Goal: Task Accomplishment & Management: Manage account settings

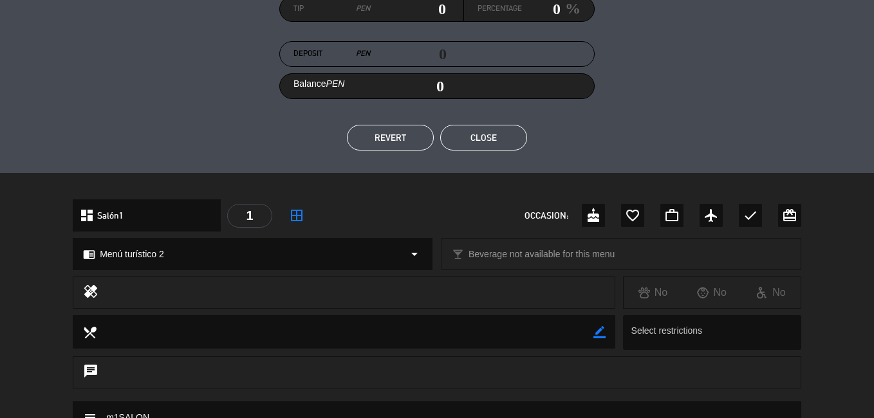
scroll to position [180, 0]
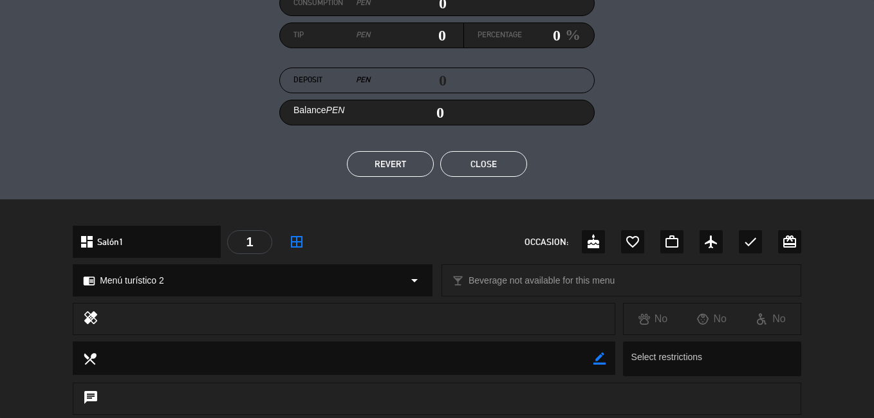
click at [477, 158] on button "Close" at bounding box center [483, 164] width 87 height 26
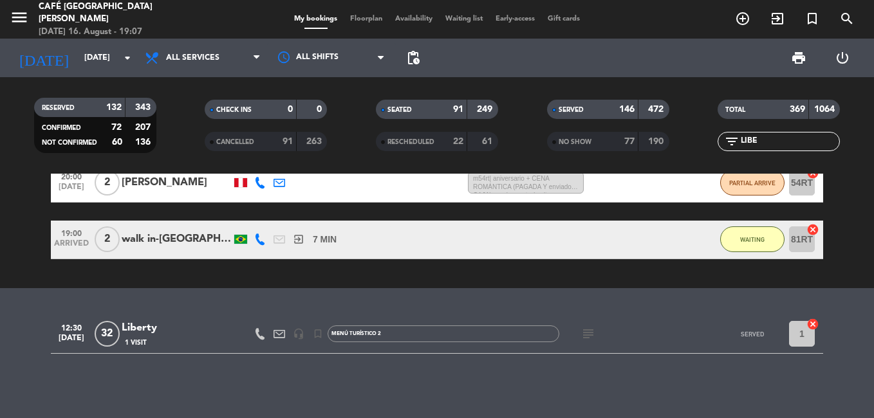
scroll to position [434, 0]
click at [760, 143] on input "LIBE" at bounding box center [789, 141] width 100 height 14
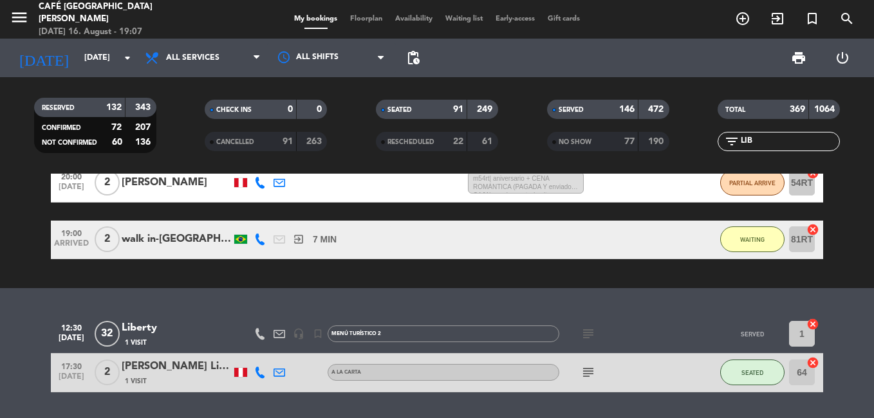
scroll to position [472, 0]
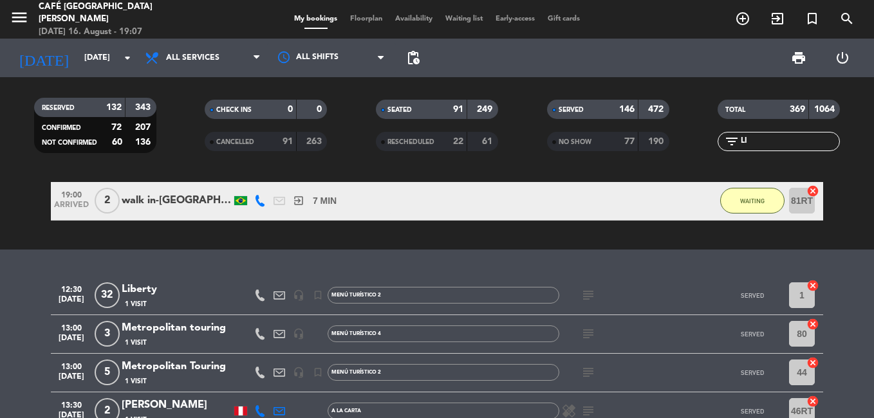
type input "L"
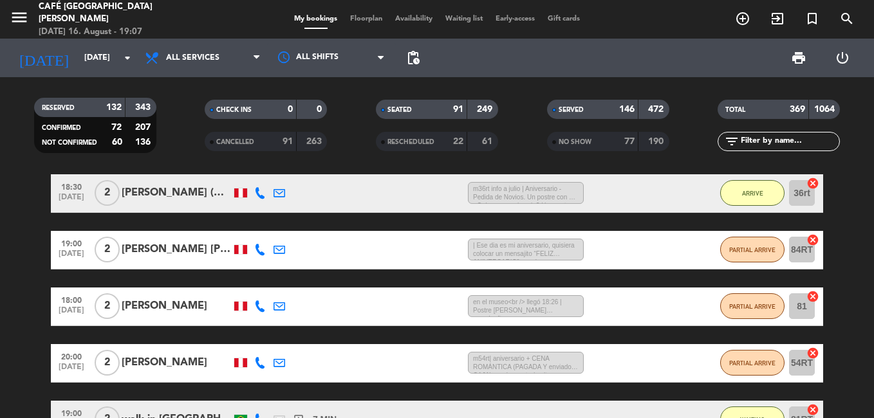
scroll to position [0, 0]
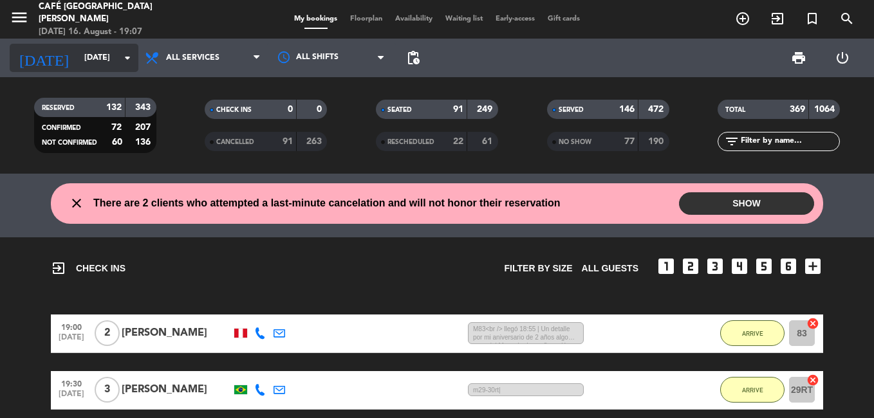
click at [78, 56] on input "[DATE]" at bounding box center [132, 58] width 109 height 22
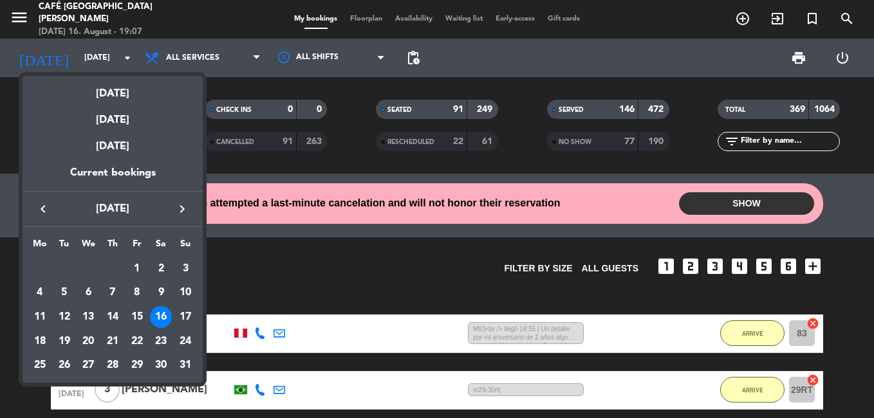
click at [161, 315] on div "16" at bounding box center [161, 317] width 22 height 22
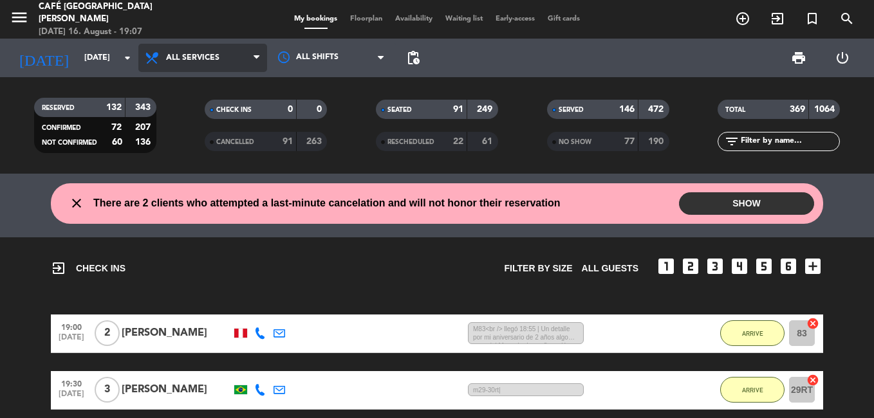
click at [198, 59] on span "All services" at bounding box center [192, 57] width 53 height 9
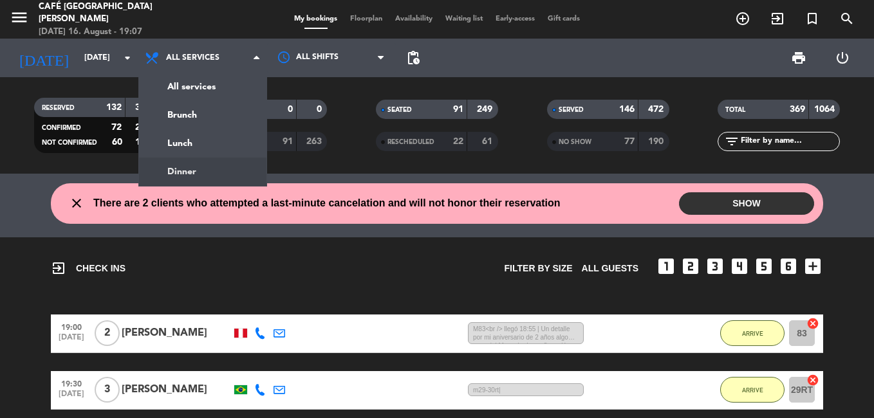
drag, startPoint x: 188, startPoint y: 169, endPoint x: 217, endPoint y: 181, distance: 32.0
click at [188, 169] on div "menu Café [GEOGRAPHIC_DATA][PERSON_NAME] [DATE] 16. August - 19:07 My bookings …" at bounding box center [437, 87] width 874 height 174
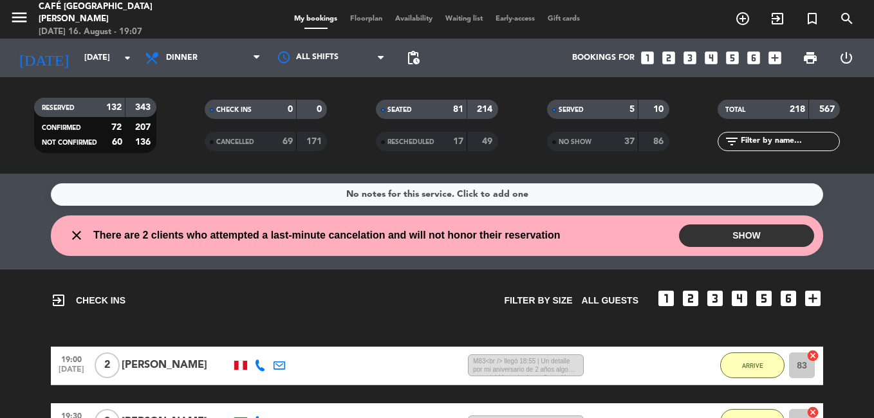
click at [757, 145] on input "text" at bounding box center [789, 141] width 100 height 14
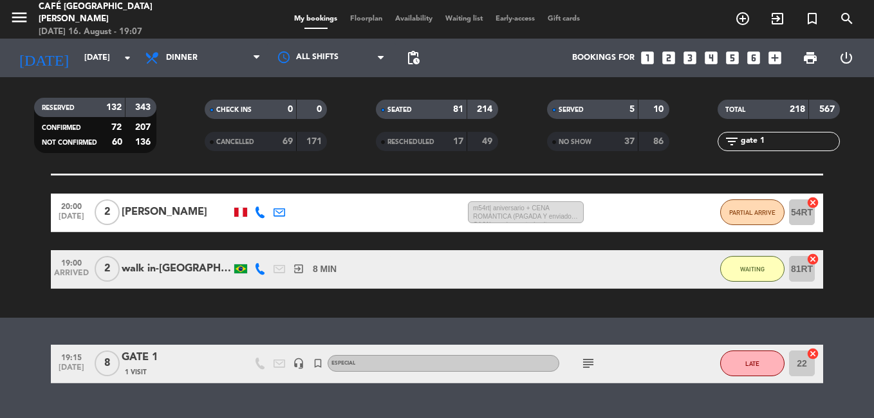
scroll to position [515, 0]
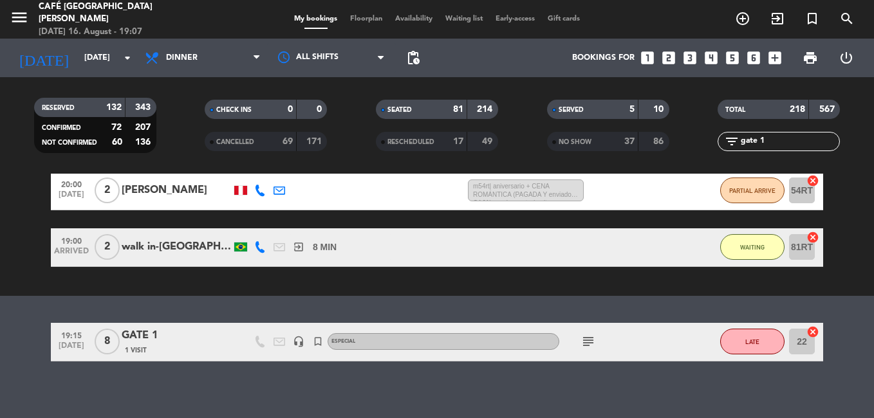
click at [171, 339] on div "GATE 1" at bounding box center [176, 335] width 109 height 17
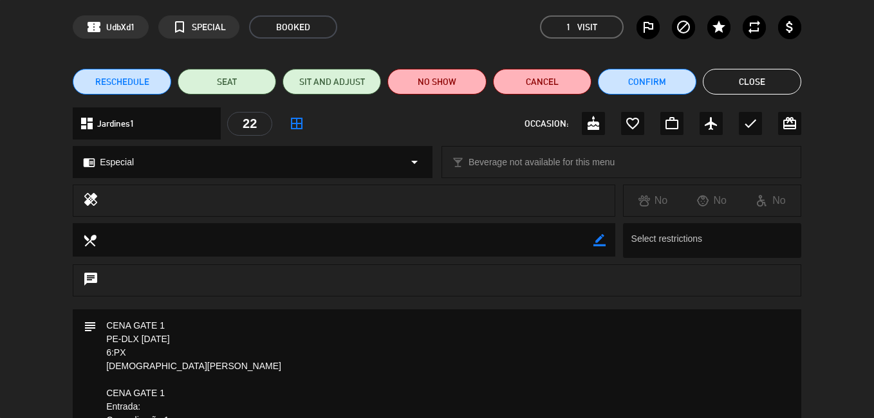
scroll to position [44, 0]
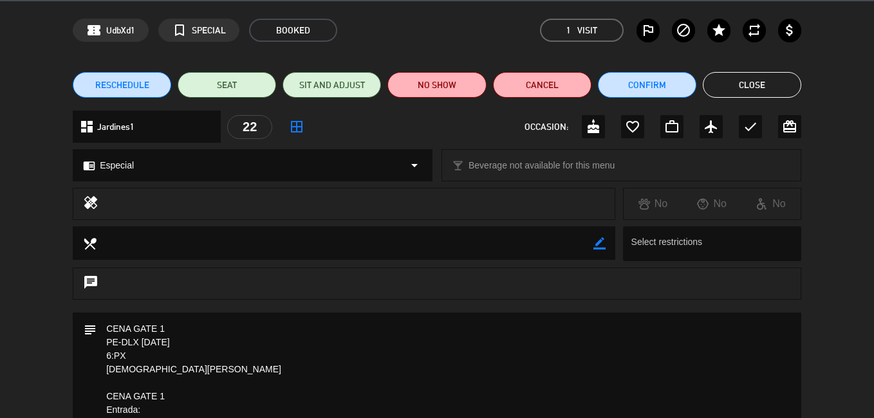
click at [750, 86] on button "Close" at bounding box center [752, 85] width 98 height 26
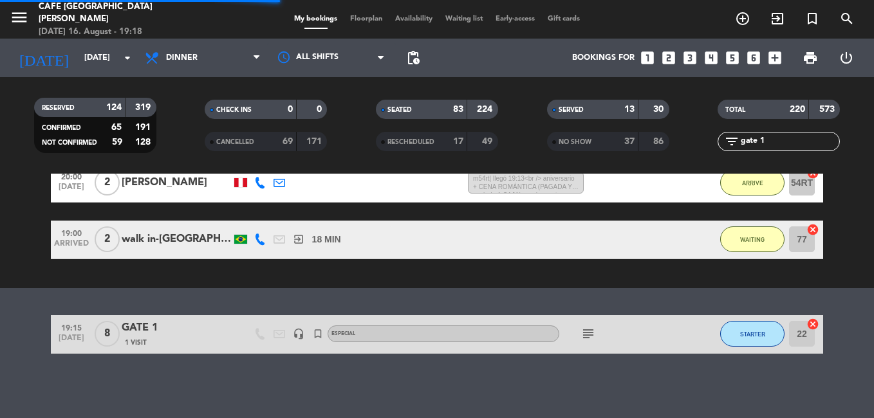
click at [772, 140] on input "gate 1" at bounding box center [789, 141] width 100 height 14
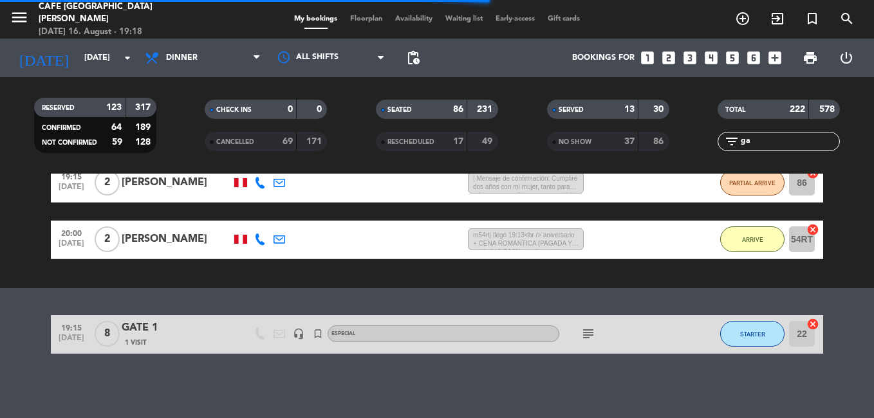
scroll to position [515, 0]
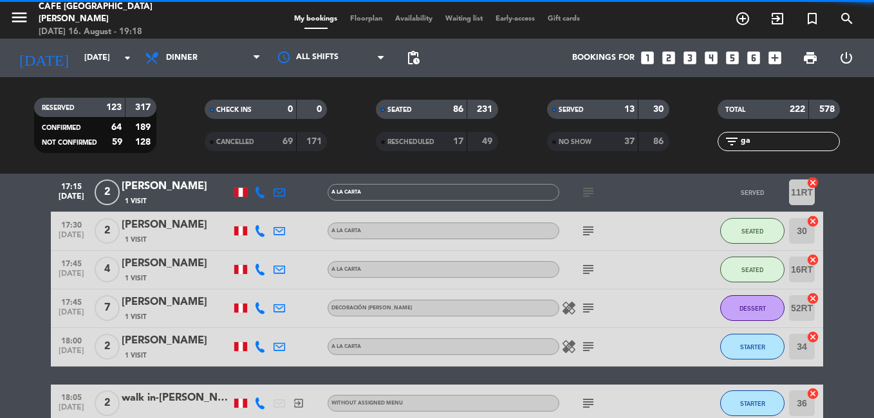
type input "g"
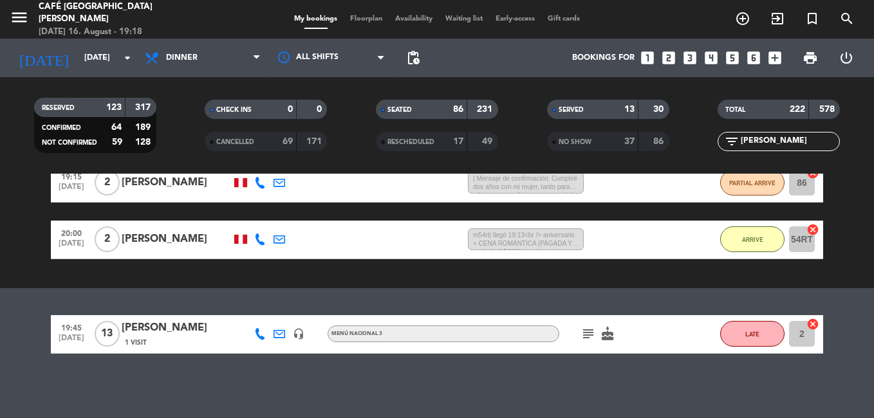
scroll to position [335, 0]
click at [159, 335] on div "[PERSON_NAME]" at bounding box center [176, 328] width 109 height 17
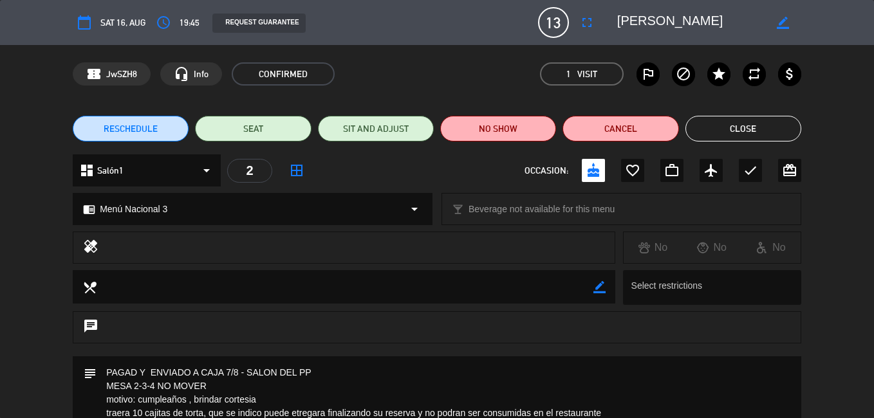
scroll to position [183, 0]
click at [731, 131] on button "Close" at bounding box center [743, 129] width 116 height 26
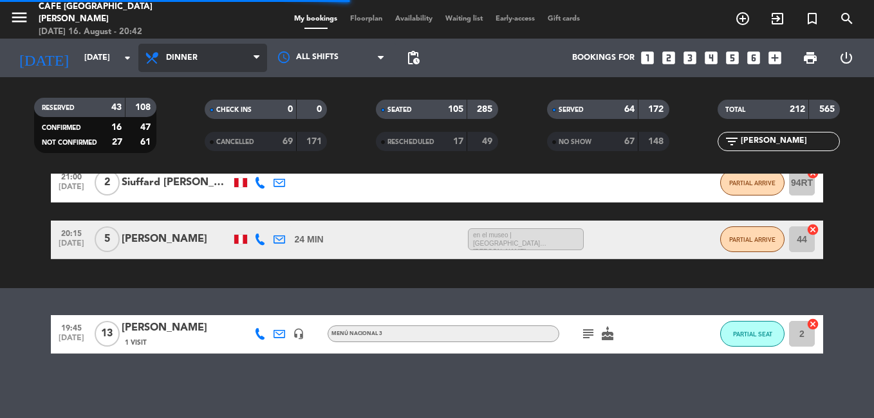
click at [179, 55] on span "Dinner" at bounding box center [182, 57] width 32 height 9
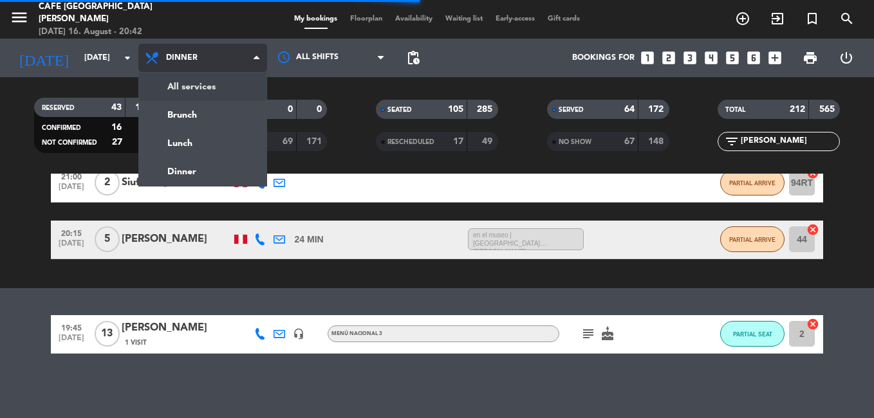
click at [199, 78] on div "menu Café [GEOGRAPHIC_DATA][PERSON_NAME] [DATE] 16. August - 20:42 My bookings …" at bounding box center [437, 87] width 874 height 174
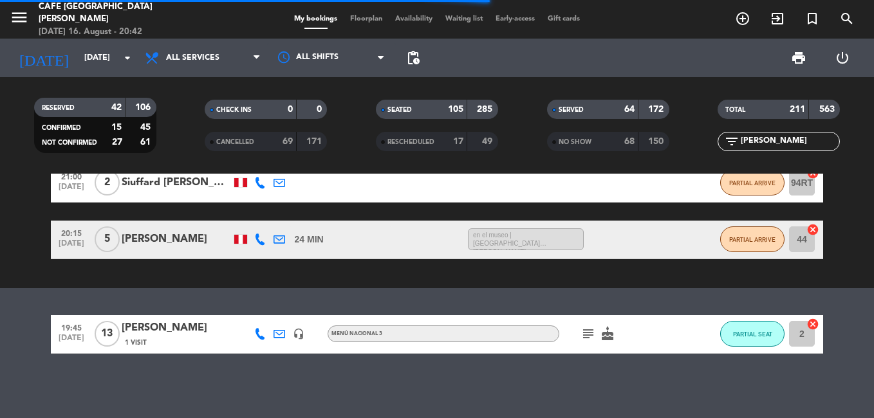
scroll to position [151, 0]
click at [780, 144] on input "[PERSON_NAME]" at bounding box center [789, 141] width 100 height 14
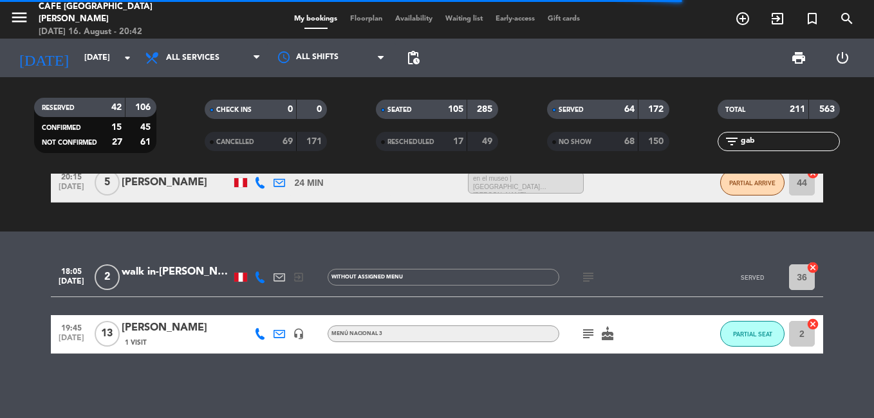
scroll to position [380, 0]
type input "g"
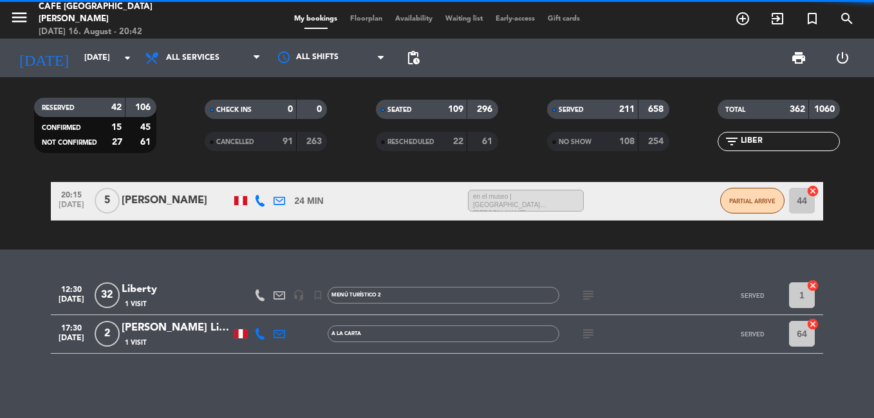
scroll to position [151, 0]
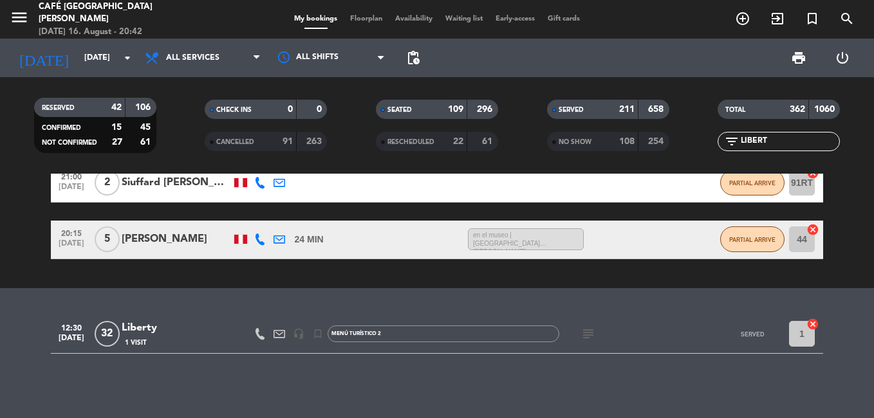
click at [149, 326] on div "Liberty" at bounding box center [176, 328] width 109 height 17
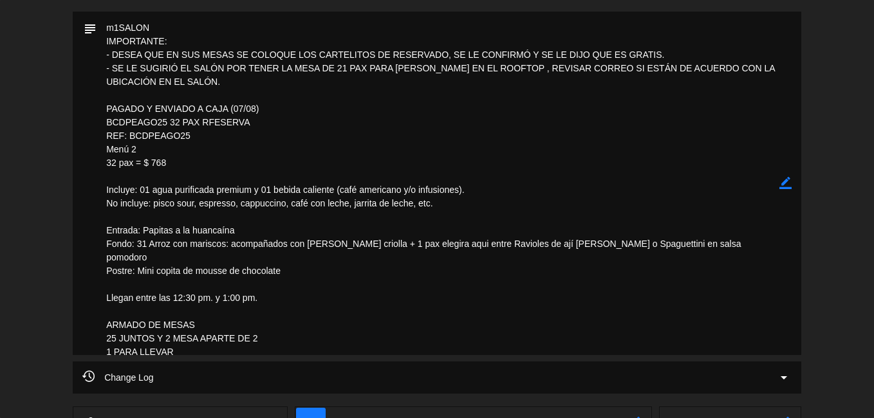
scroll to position [566, 0]
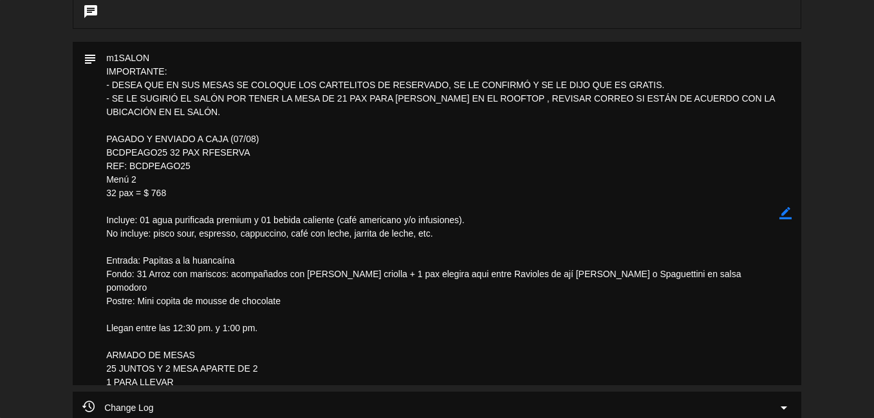
drag, startPoint x: 133, startPoint y: 165, endPoint x: 192, endPoint y: 165, distance: 59.8
click at [192, 165] on textarea at bounding box center [438, 214] width 683 height 344
drag, startPoint x: 192, startPoint y: 165, endPoint x: 179, endPoint y: 164, distance: 13.5
drag, startPoint x: 179, startPoint y: 164, endPoint x: 171, endPoint y: 167, distance: 8.1
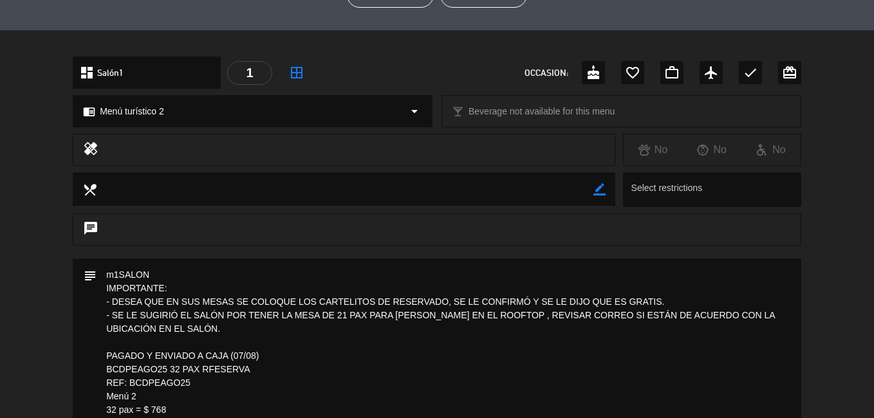
scroll to position [309, 0]
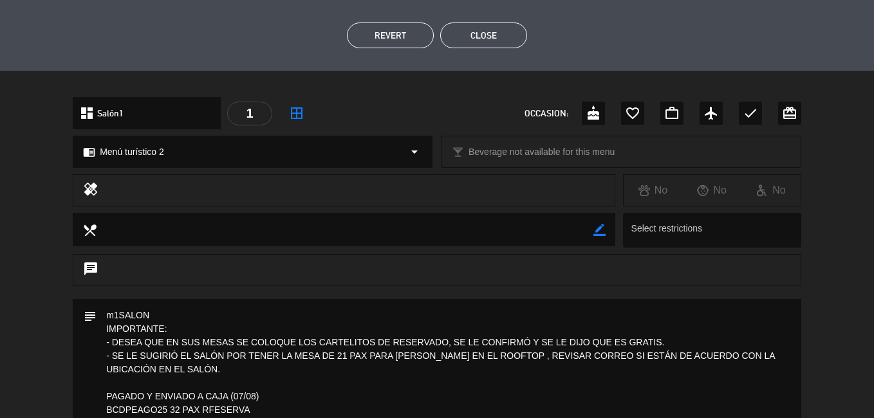
click at [490, 35] on button "Close" at bounding box center [483, 36] width 87 height 26
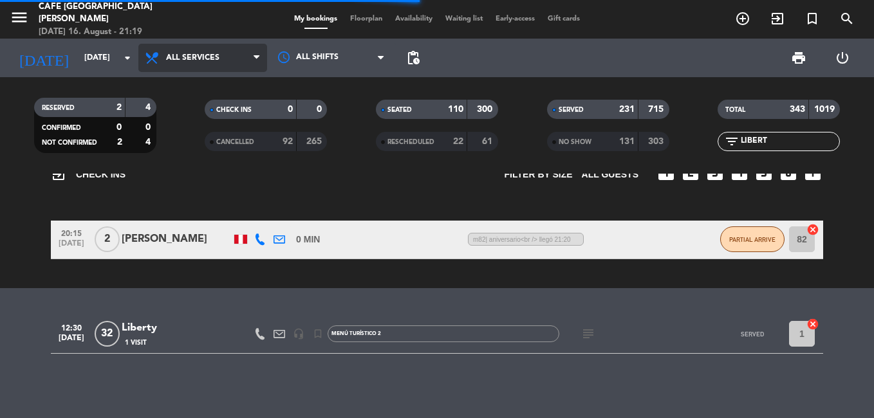
click at [188, 65] on span "All services" at bounding box center [202, 58] width 129 height 28
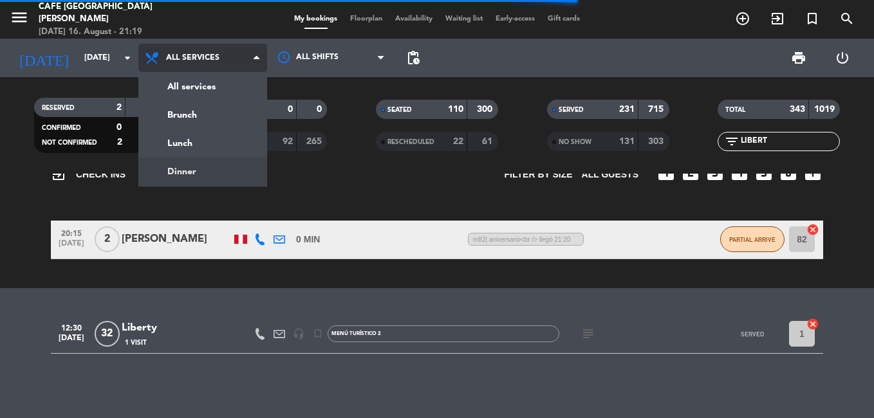
scroll to position [0, 0]
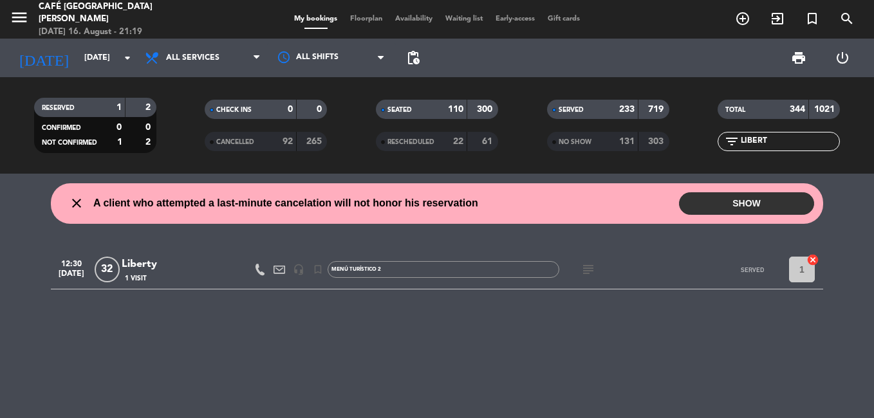
click at [780, 138] on input "LIBERT" at bounding box center [789, 141] width 100 height 14
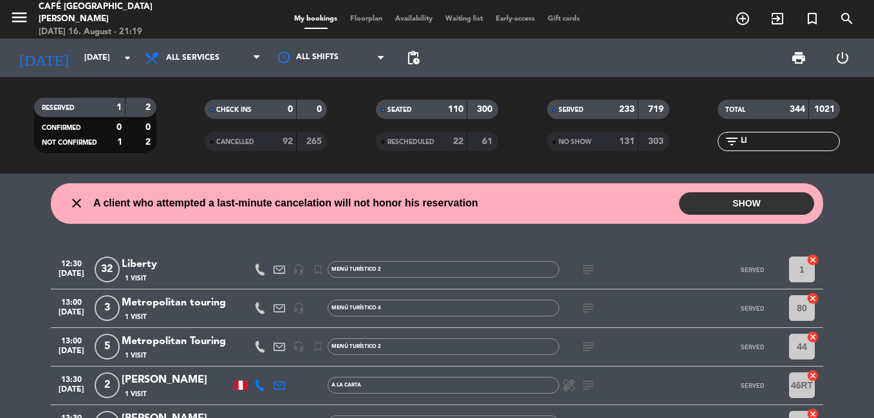
type input "L"
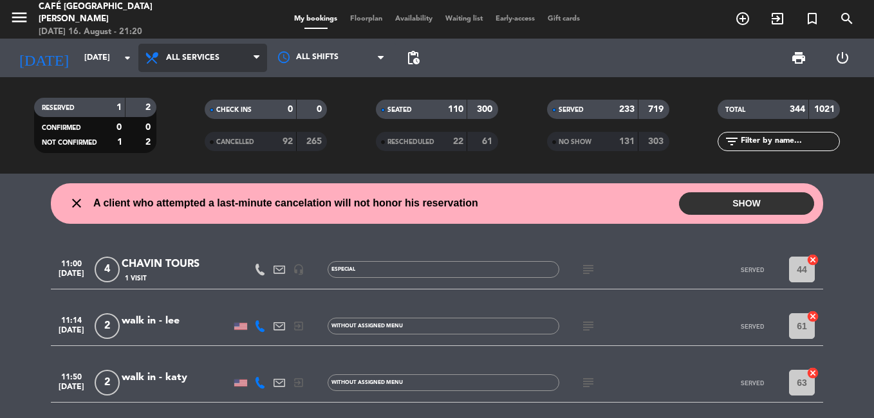
click at [196, 63] on span "All services" at bounding box center [202, 58] width 129 height 28
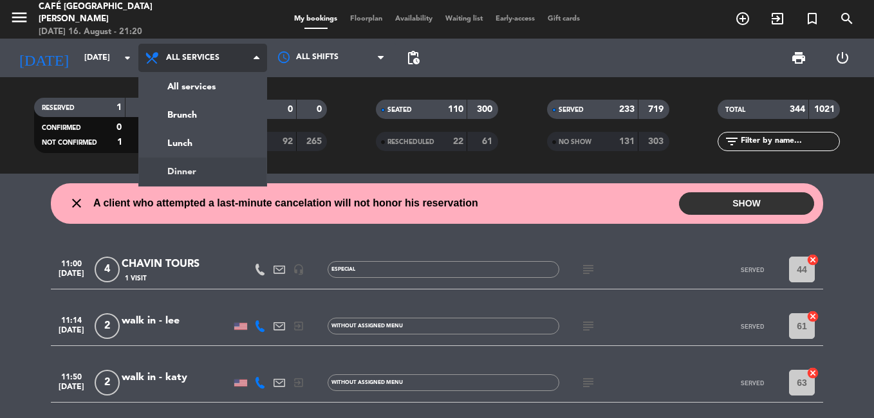
click at [186, 169] on div "menu Café [GEOGRAPHIC_DATA][PERSON_NAME] [DATE] 16. August - 21:20 My bookings …" at bounding box center [437, 87] width 874 height 174
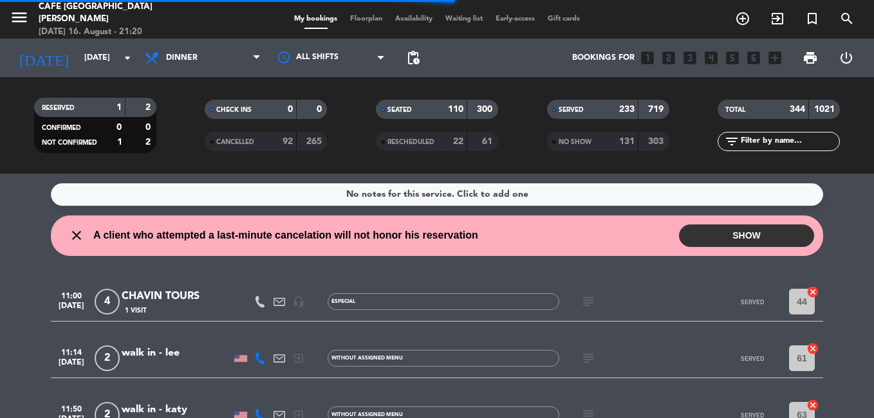
click at [759, 142] on input "text" at bounding box center [789, 141] width 100 height 14
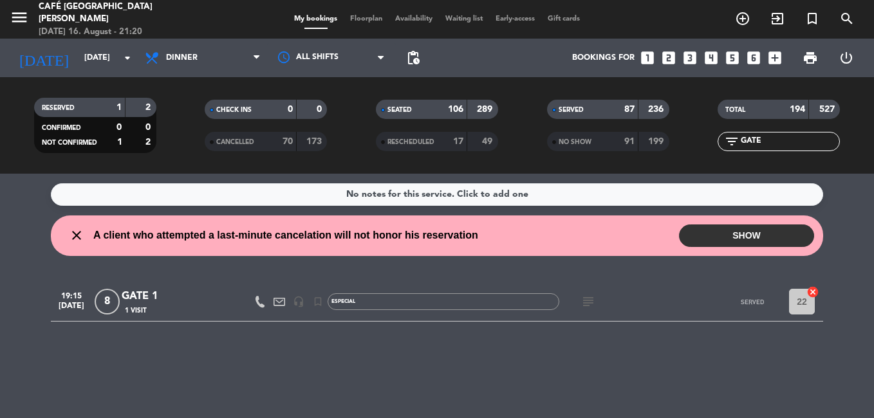
type input "GATE"
click at [160, 309] on div "1 Visit" at bounding box center [176, 310] width 109 height 11
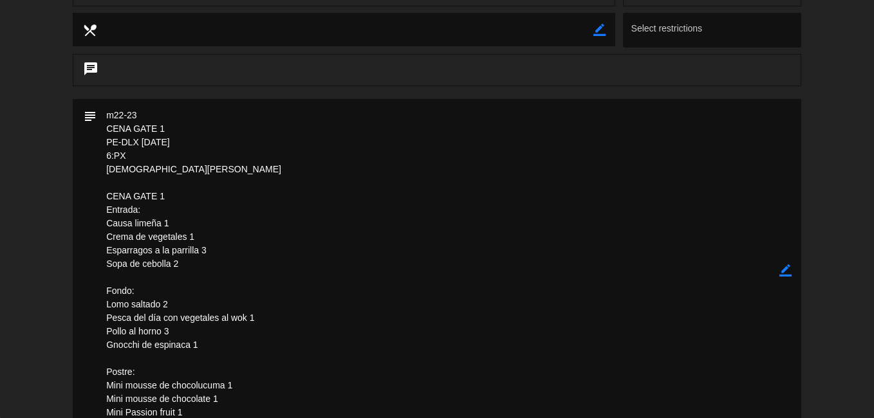
scroll to position [515, 0]
